Goal: Task Accomplishment & Management: Manage account settings

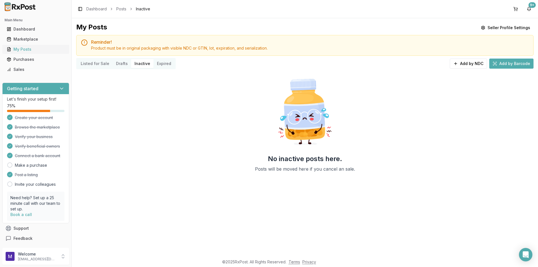
click at [31, 49] on div "My Posts" at bounding box center [36, 50] width 58 height 6
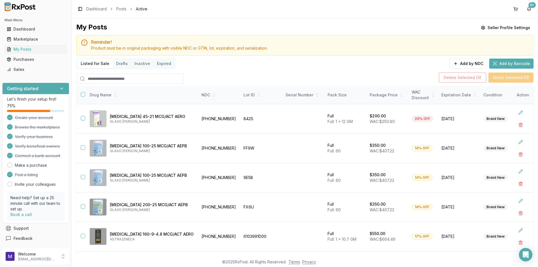
click at [119, 83] on input "search" at bounding box center [130, 79] width 108 height 10
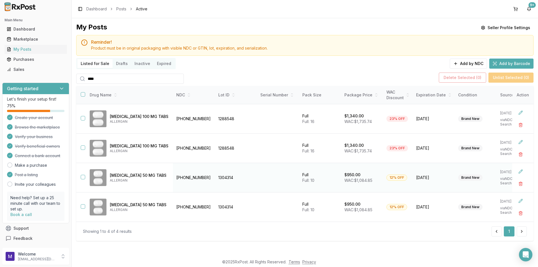
scroll to position [1, 0]
type input "****"
click at [32, 68] on div "Sales" at bounding box center [36, 70] width 58 height 6
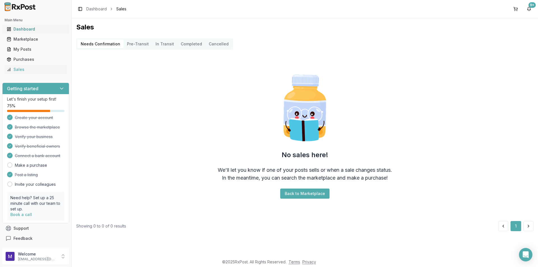
click at [33, 31] on div "Dashboard" at bounding box center [36, 29] width 58 height 6
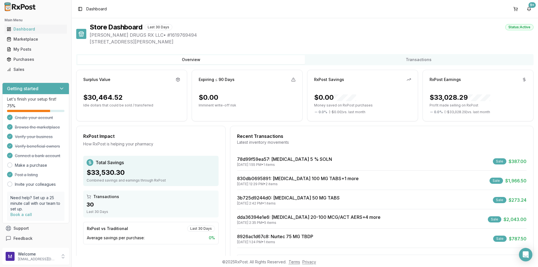
scroll to position [24, 0]
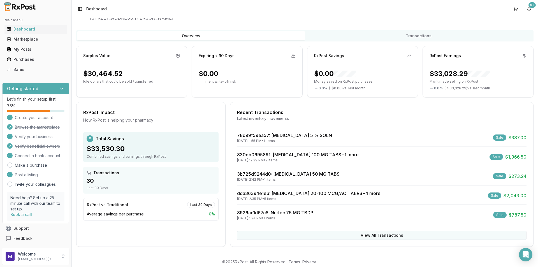
click at [386, 234] on button "View All Transactions" at bounding box center [382, 235] width 290 height 9
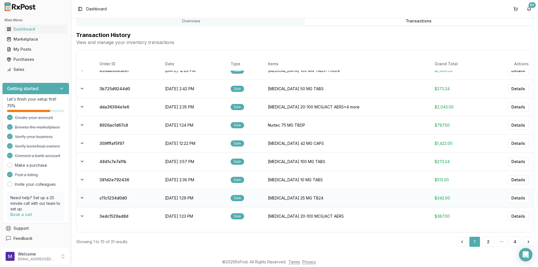
scroll to position [0, 0]
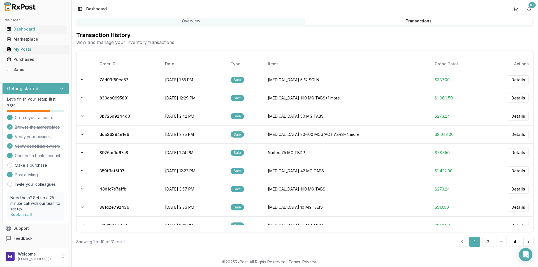
click at [41, 49] on div "My Posts" at bounding box center [36, 50] width 58 height 6
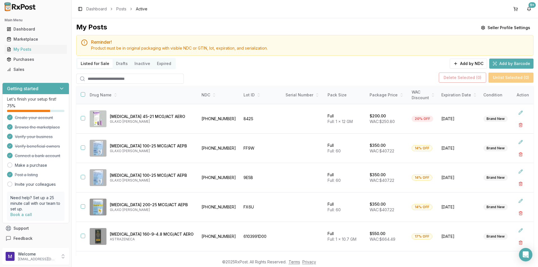
click at [120, 78] on input "search" at bounding box center [130, 79] width 108 height 10
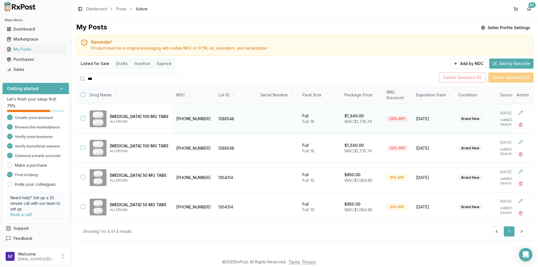
type input "***"
click at [82, 118] on button "button" at bounding box center [83, 118] width 4 height 4
click at [84, 148] on button "button" at bounding box center [83, 148] width 4 height 4
click at [459, 75] on button "Delete Selected ( 2 )" at bounding box center [462, 78] width 47 height 10
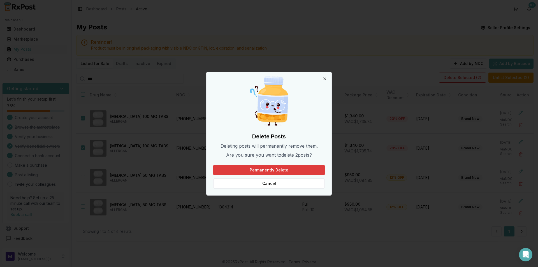
click at [287, 171] on button "Permanently Delete" at bounding box center [269, 170] width 112 height 10
